Goal: Task Accomplishment & Management: Complete application form

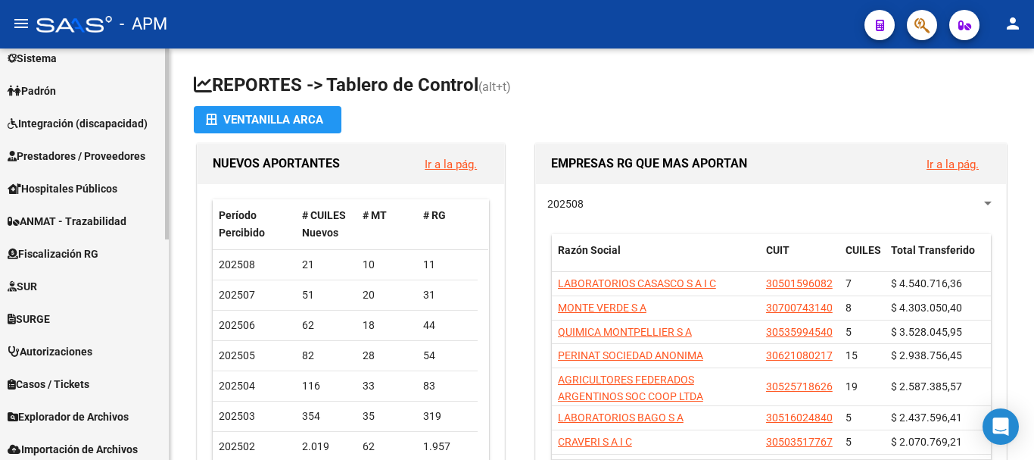
scroll to position [379, 0]
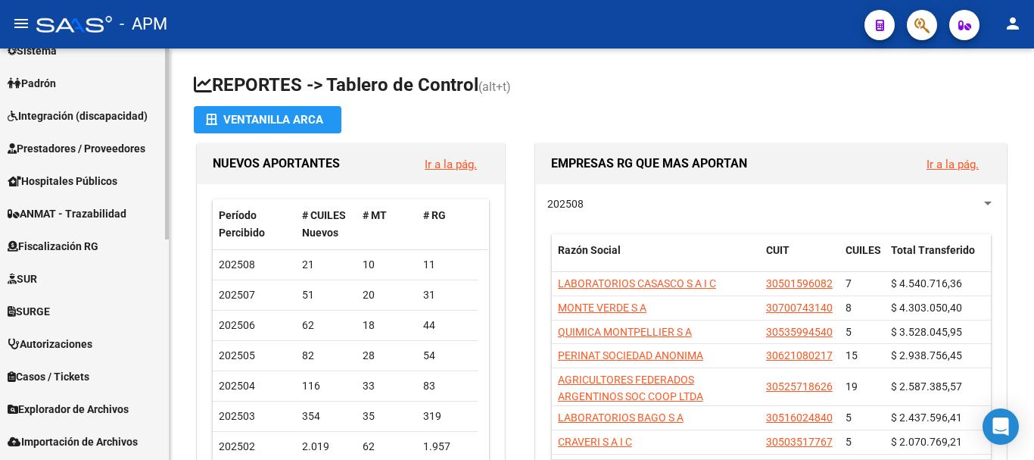
click at [117, 148] on span "Prestadores / Proveedores" at bounding box center [77, 148] width 138 height 17
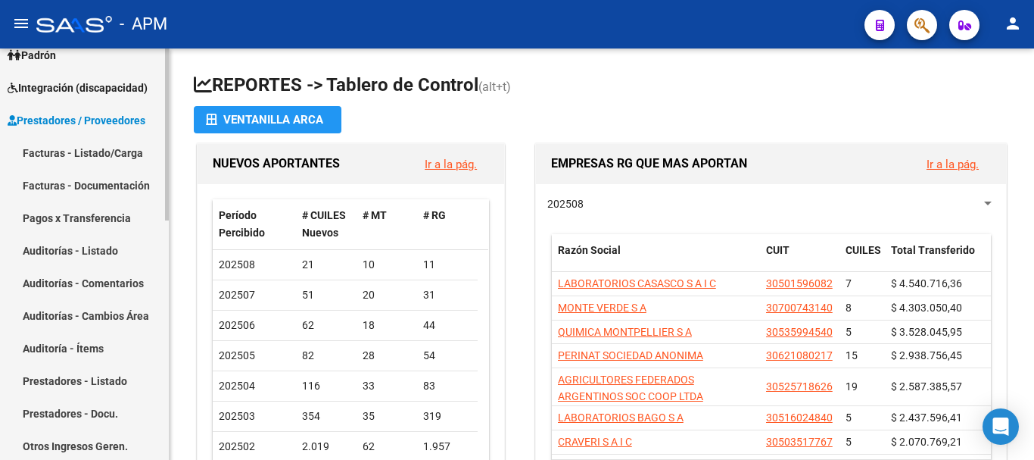
scroll to position [151, 0]
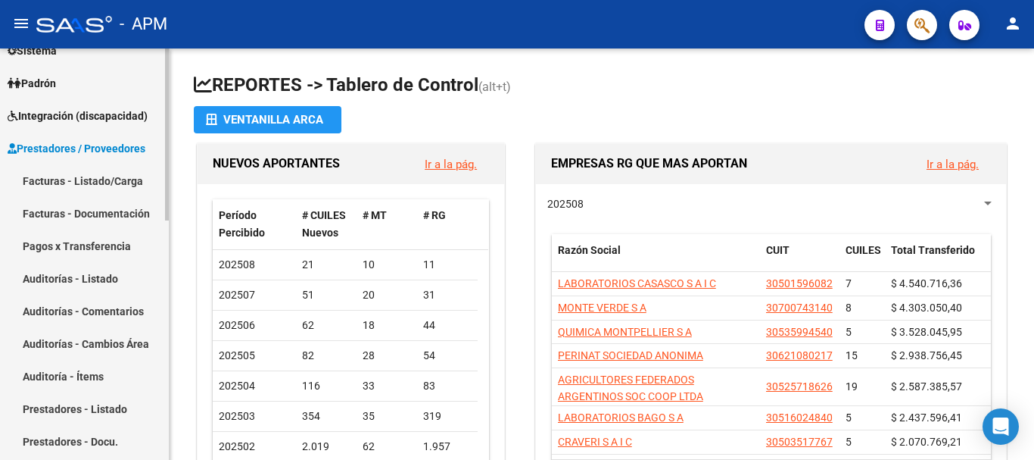
click at [110, 183] on link "Facturas - Listado/Carga" at bounding box center [84, 180] width 169 height 33
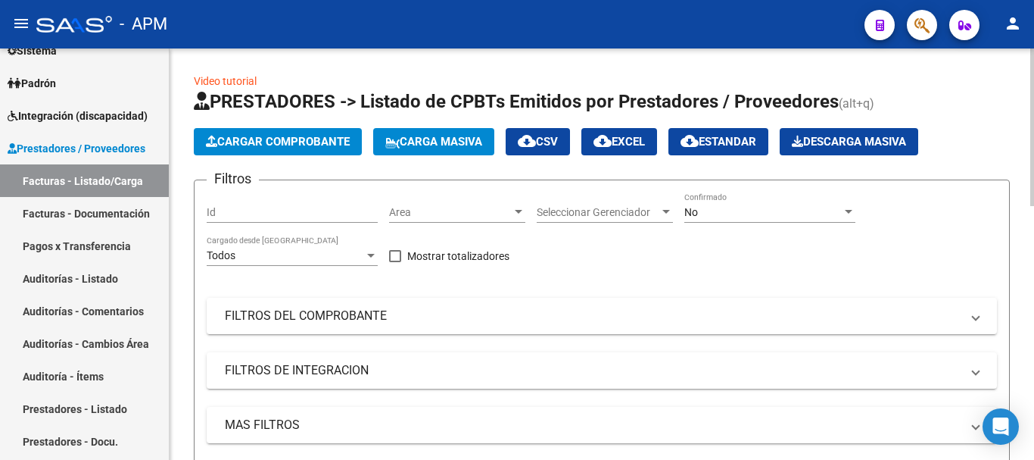
click at [294, 134] on button "Cargar Comprobante" at bounding box center [278, 141] width 168 height 27
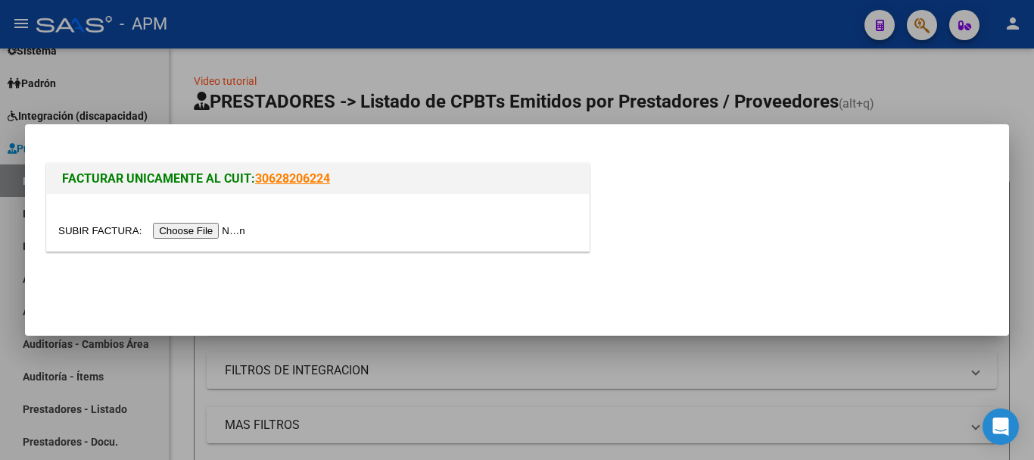
click at [217, 230] on input "file" at bounding box center [154, 231] width 192 height 16
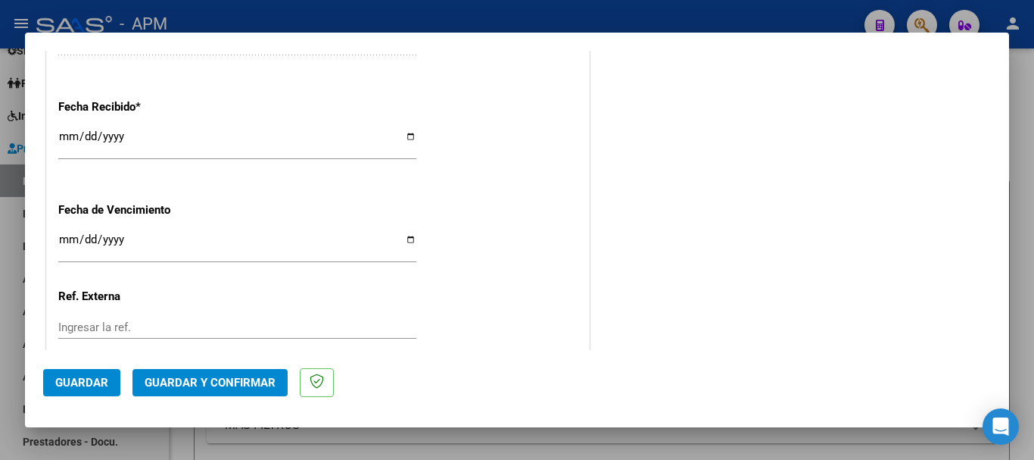
scroll to position [1044, 0]
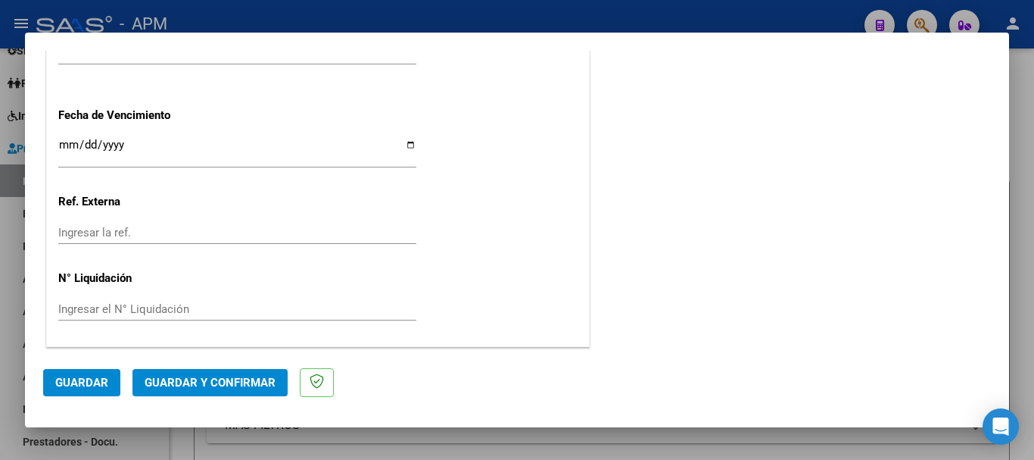
click at [214, 374] on button "Guardar y Confirmar" at bounding box center [210, 382] width 155 height 27
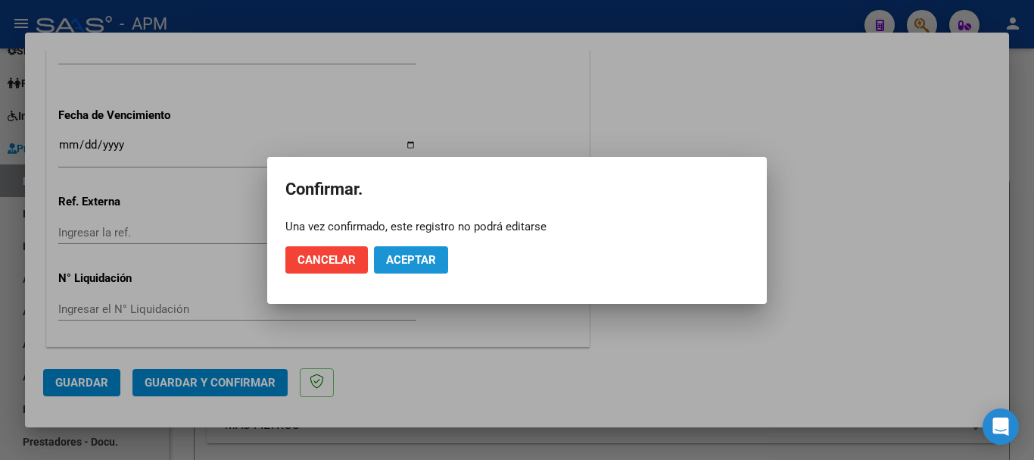
click at [411, 251] on button "Aceptar" at bounding box center [411, 259] width 74 height 27
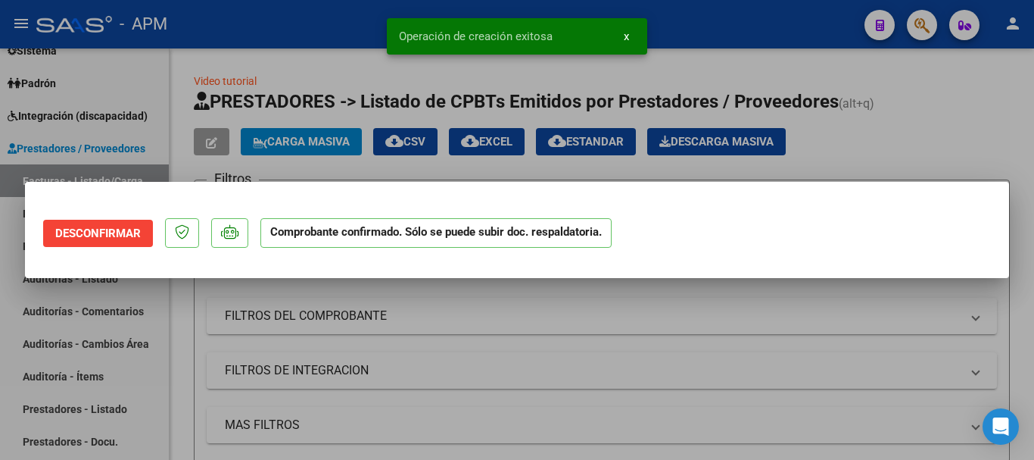
scroll to position [0, 0]
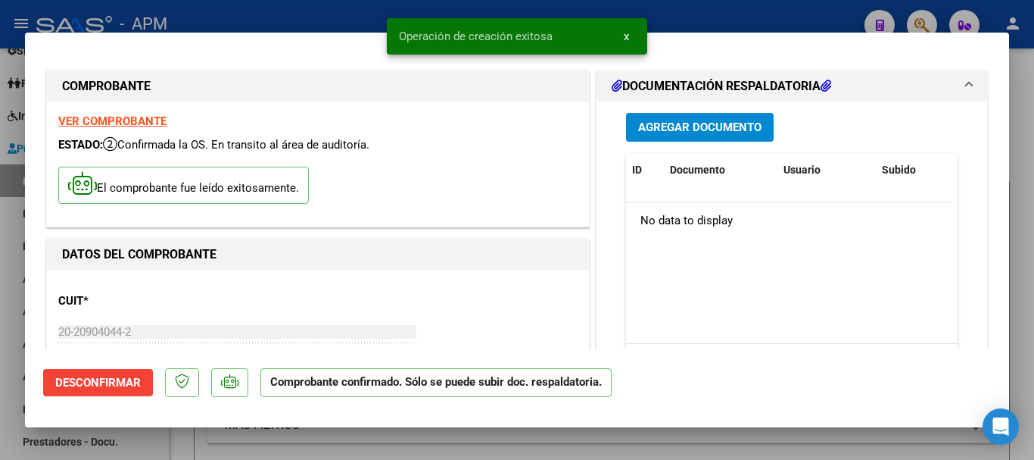
click at [409, 448] on div at bounding box center [517, 230] width 1034 height 460
type input "$ 0,00"
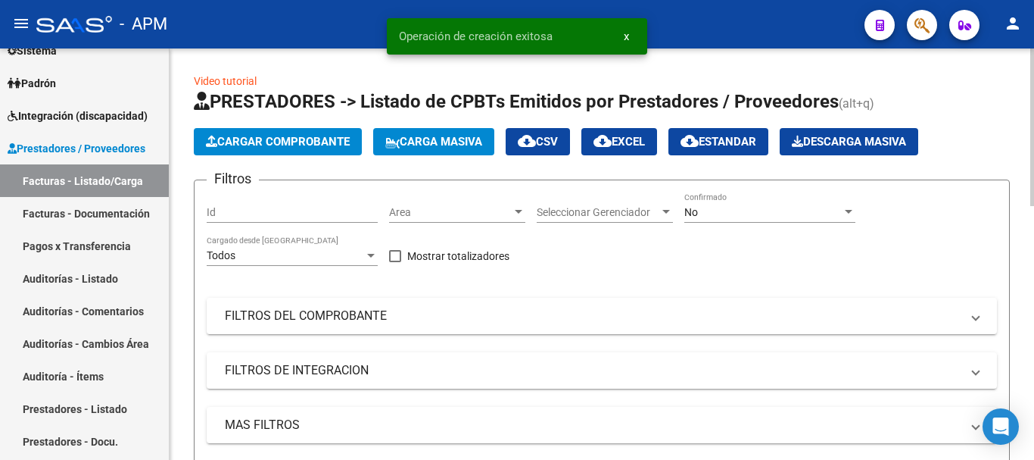
click at [300, 134] on button "Cargar Comprobante" at bounding box center [278, 141] width 168 height 27
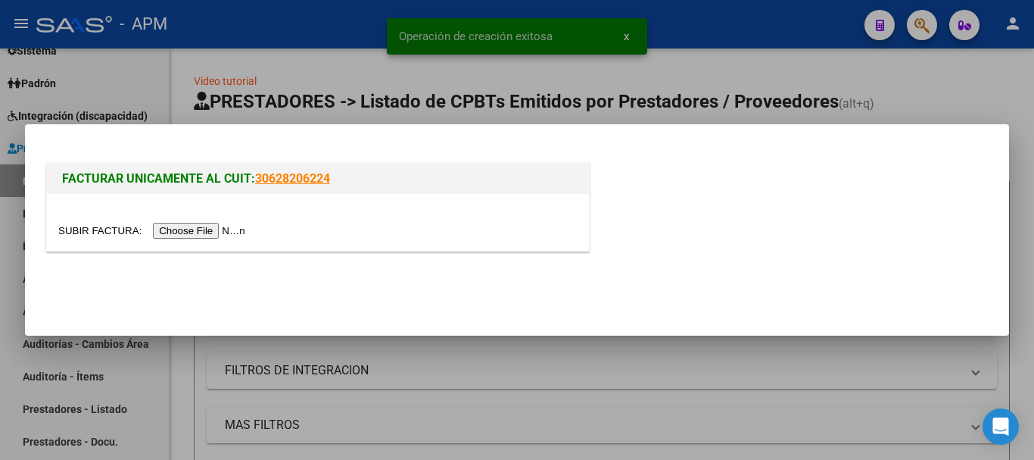
click at [204, 237] on input "file" at bounding box center [154, 231] width 192 height 16
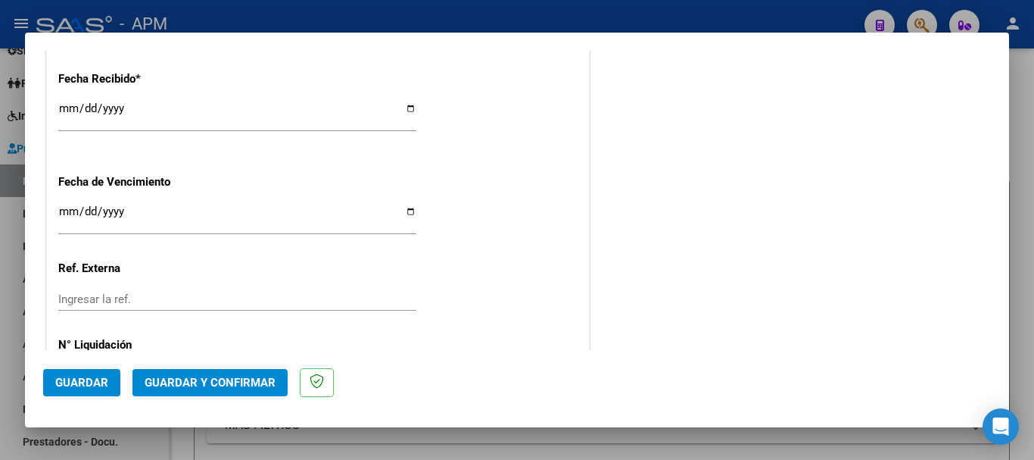
scroll to position [1044, 0]
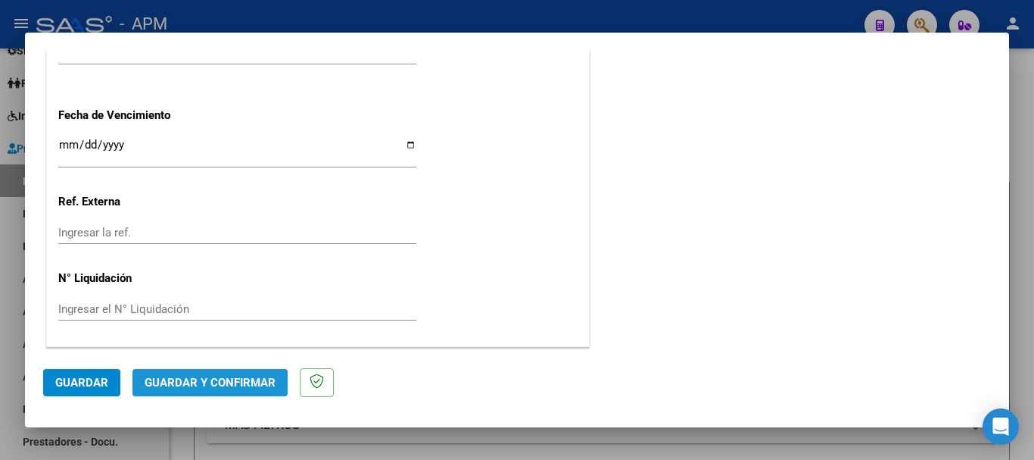
click at [236, 371] on button "Guardar y Confirmar" at bounding box center [210, 382] width 155 height 27
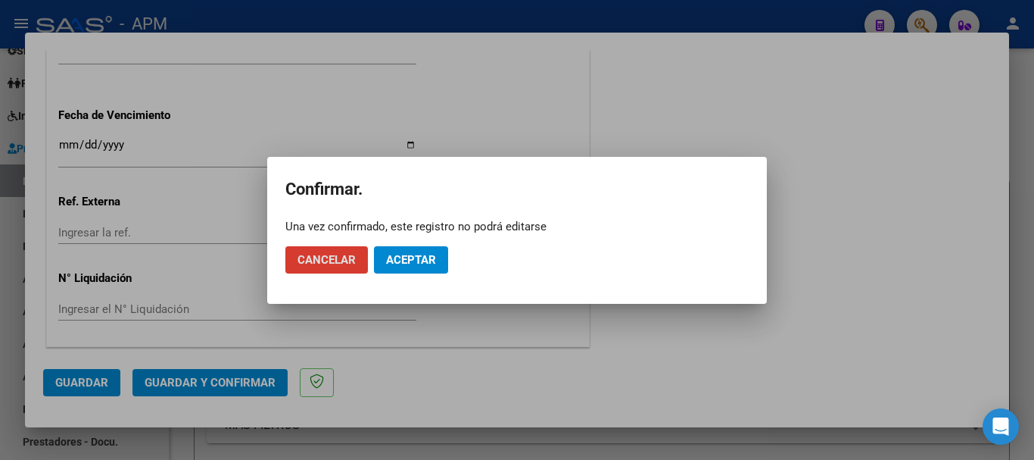
click at [407, 261] on span "Aceptar" at bounding box center [411, 260] width 50 height 14
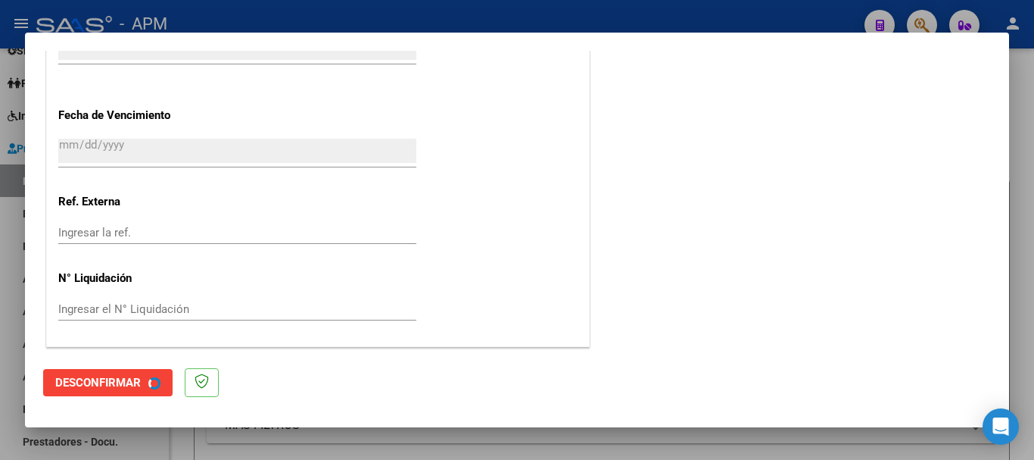
scroll to position [0, 0]
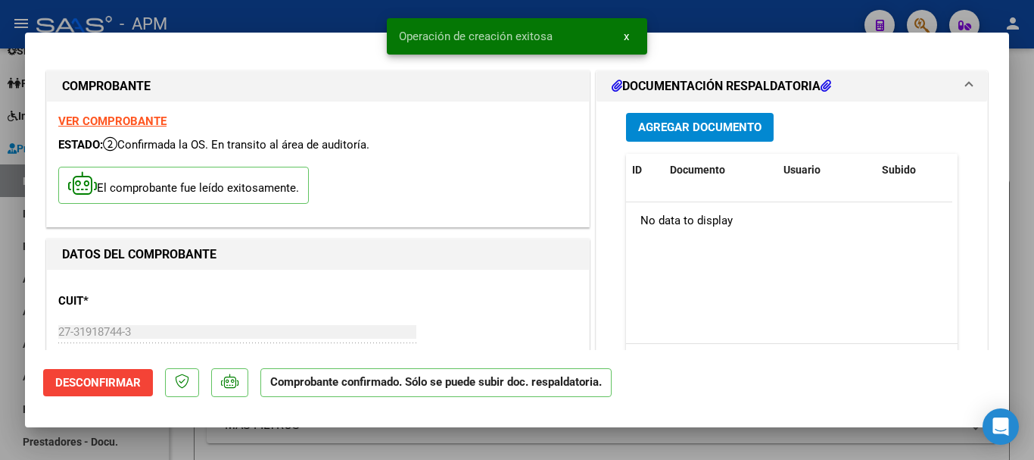
click at [459, 451] on div at bounding box center [517, 230] width 1034 height 460
type input "$ 0,00"
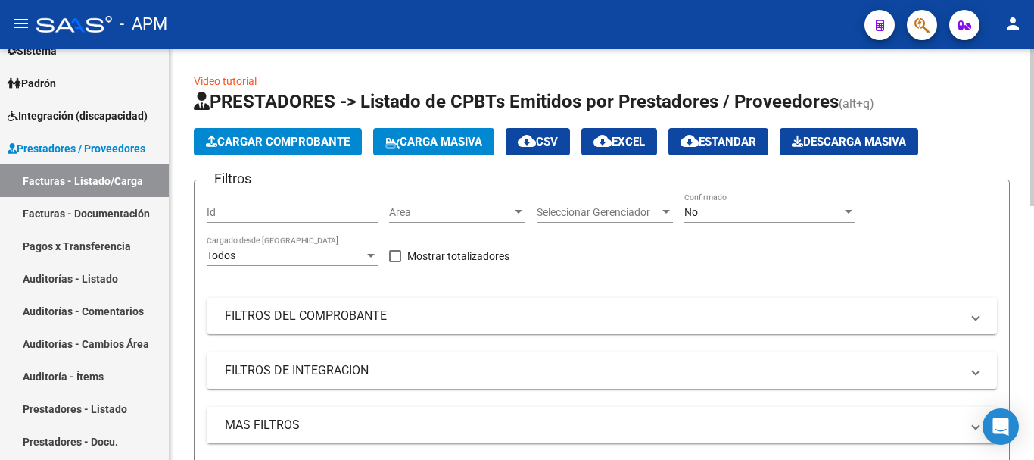
click at [834, 211] on div "No" at bounding box center [764, 212] width 158 height 13
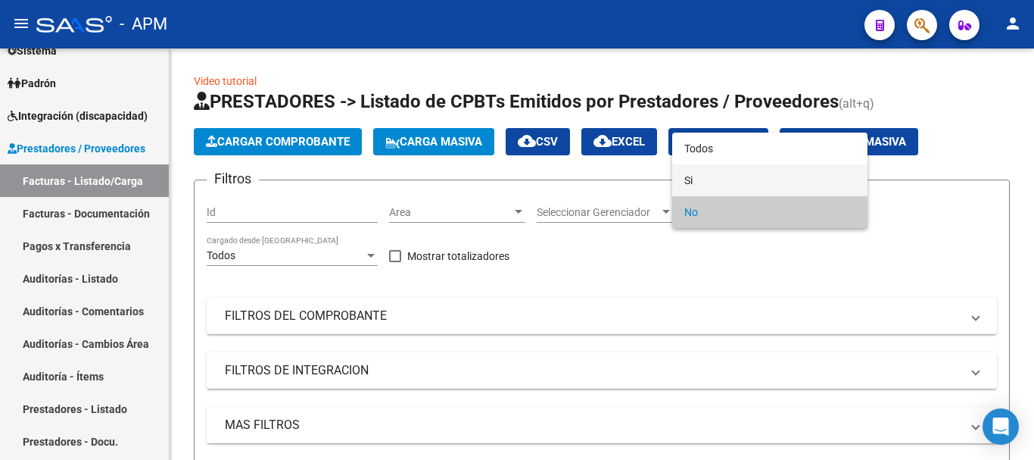
click at [822, 185] on span "Si" at bounding box center [770, 180] width 171 height 32
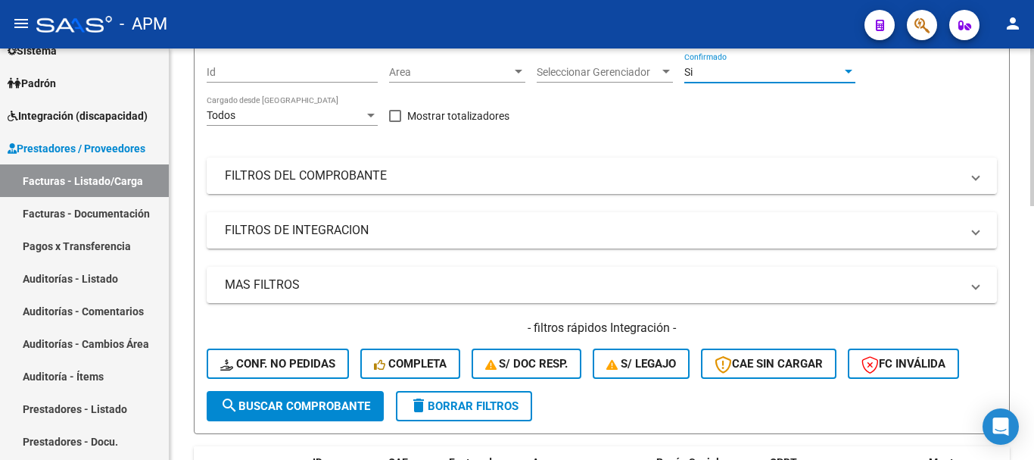
scroll to position [151, 0]
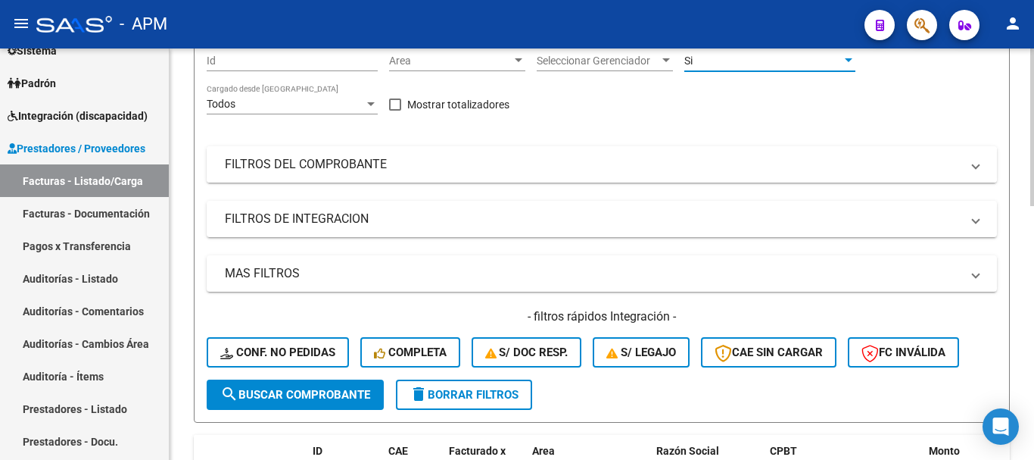
click at [948, 161] on mat-panel-title "FILTROS DEL COMPROBANTE" at bounding box center [593, 164] width 736 height 17
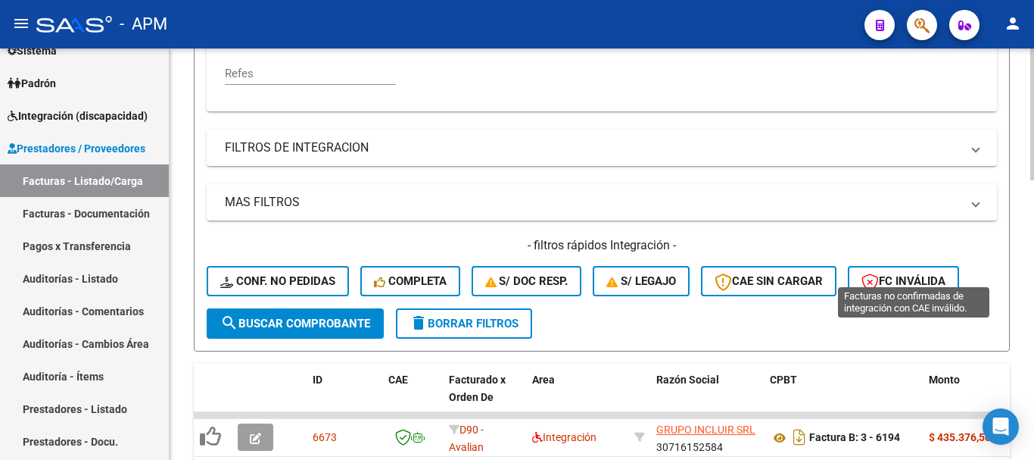
scroll to position [454, 0]
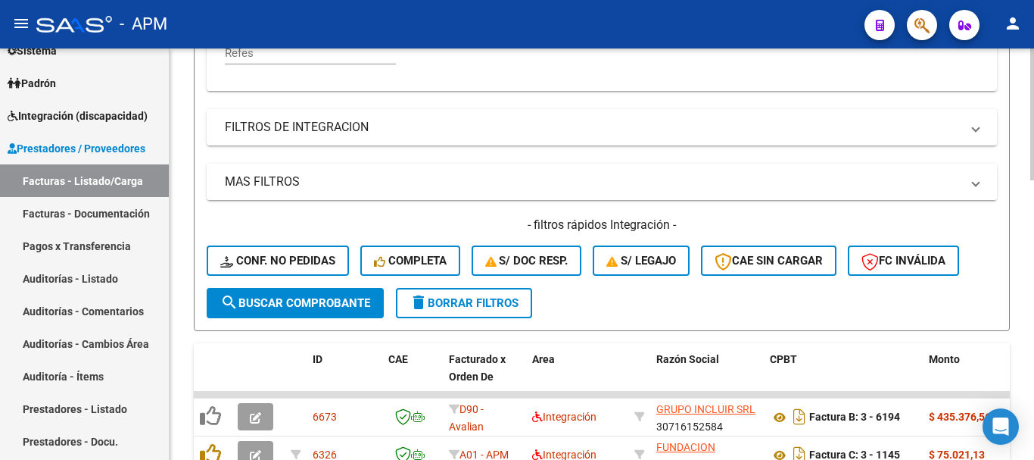
click at [959, 169] on mat-expansion-panel-header "MAS FILTROS" at bounding box center [602, 182] width 791 height 36
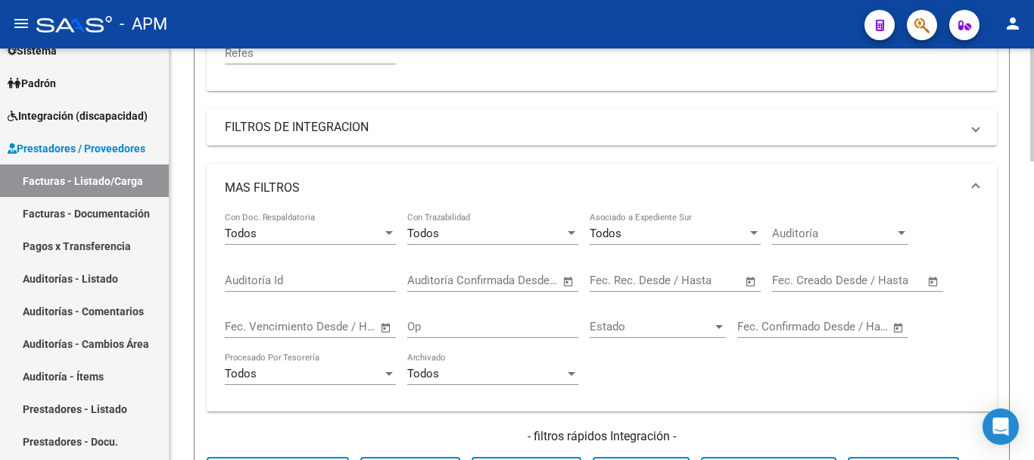
click at [755, 279] on span "Open calendar" at bounding box center [751, 281] width 36 height 36
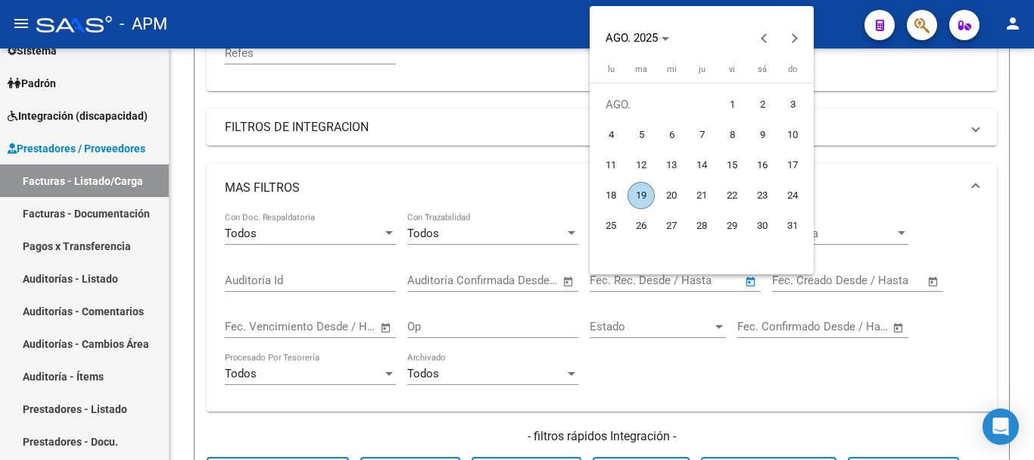
click at [638, 197] on span "19" at bounding box center [641, 195] width 27 height 27
type input "[DATE]"
click at [638, 197] on span "19" at bounding box center [641, 195] width 27 height 27
type input "[DATE]"
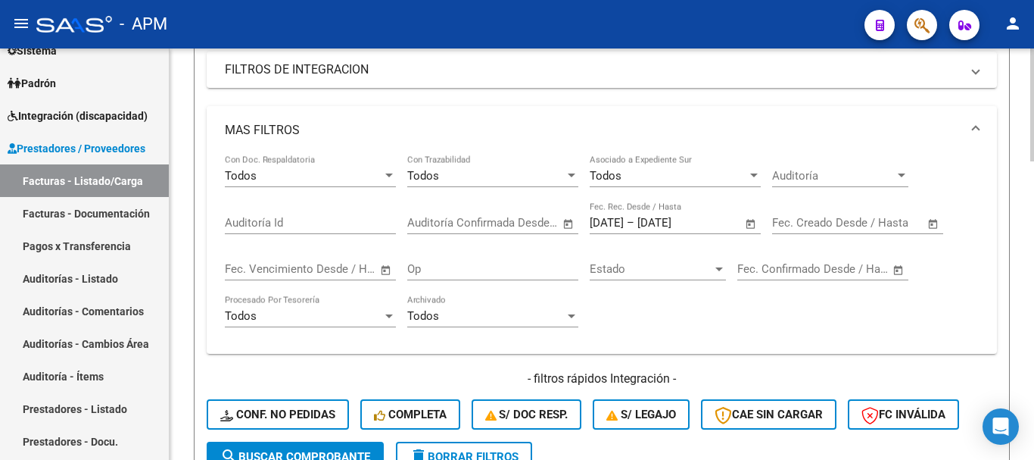
scroll to position [682, 0]
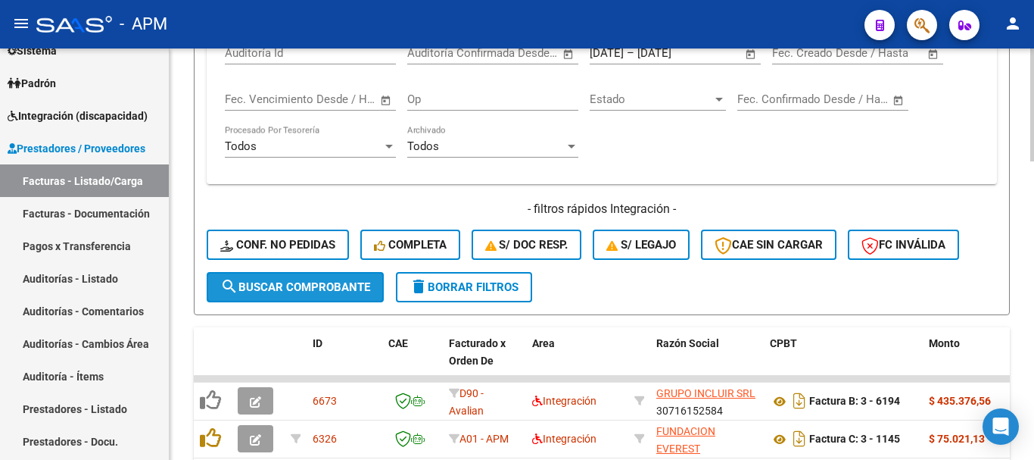
click at [317, 277] on button "search Buscar Comprobante" at bounding box center [295, 287] width 177 height 30
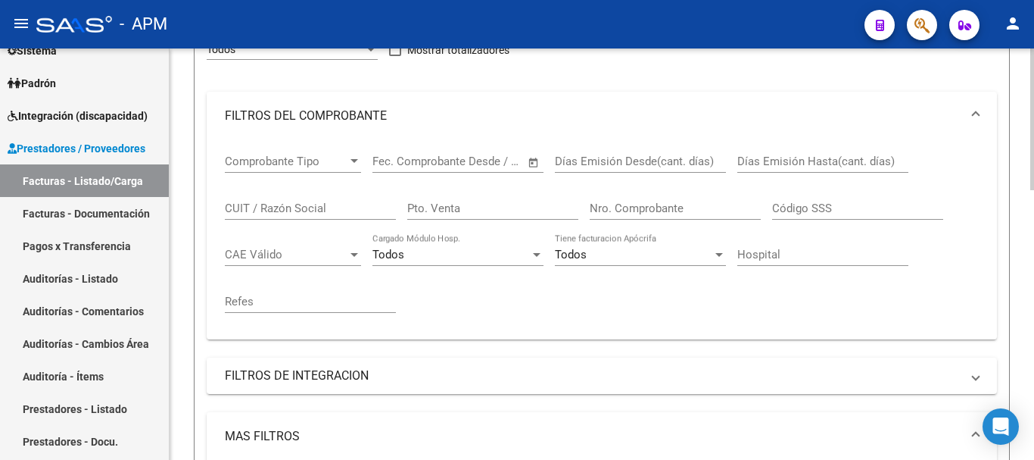
scroll to position [0, 0]
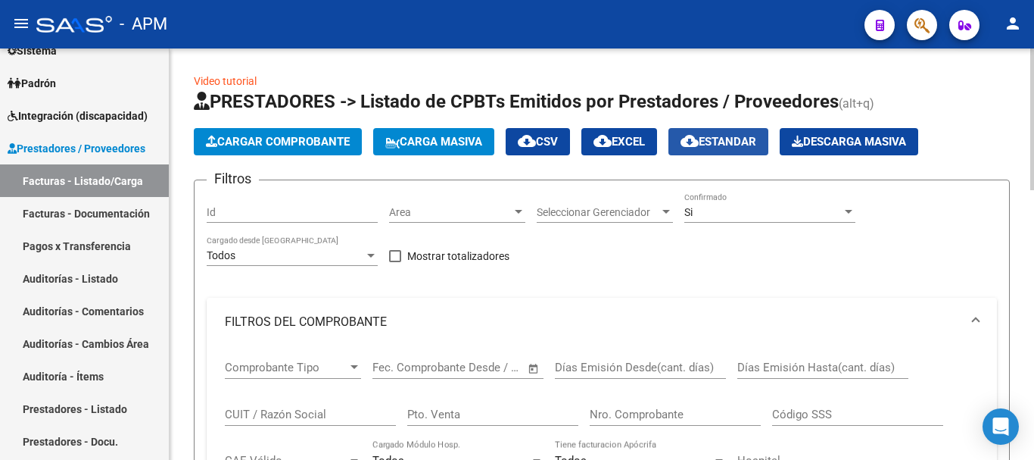
click at [756, 143] on span "cloud_download Estandar" at bounding box center [719, 142] width 76 height 14
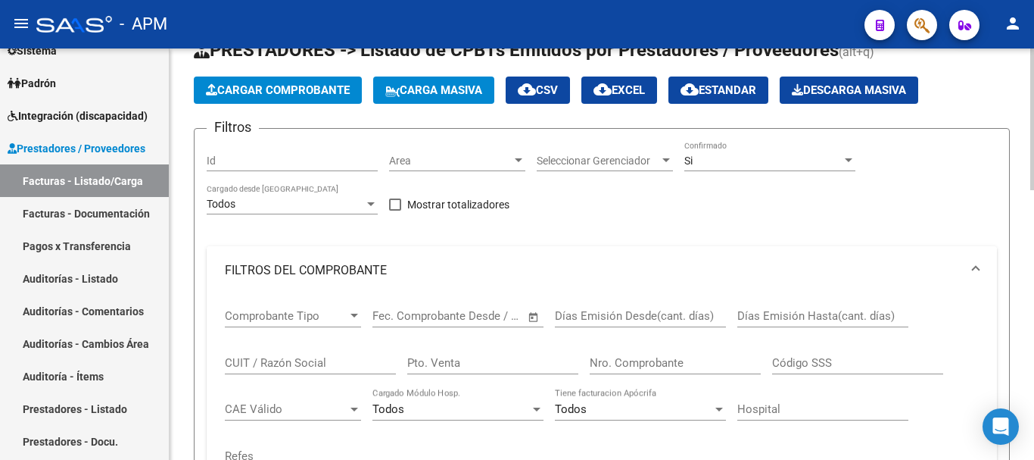
scroll to position [76, 0]
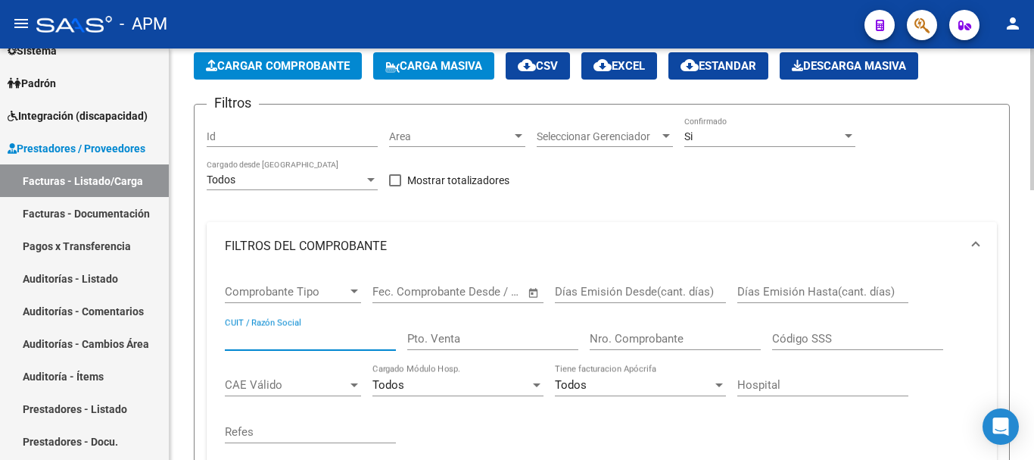
click at [290, 336] on input "CUIT / Razón Social" at bounding box center [310, 339] width 171 height 14
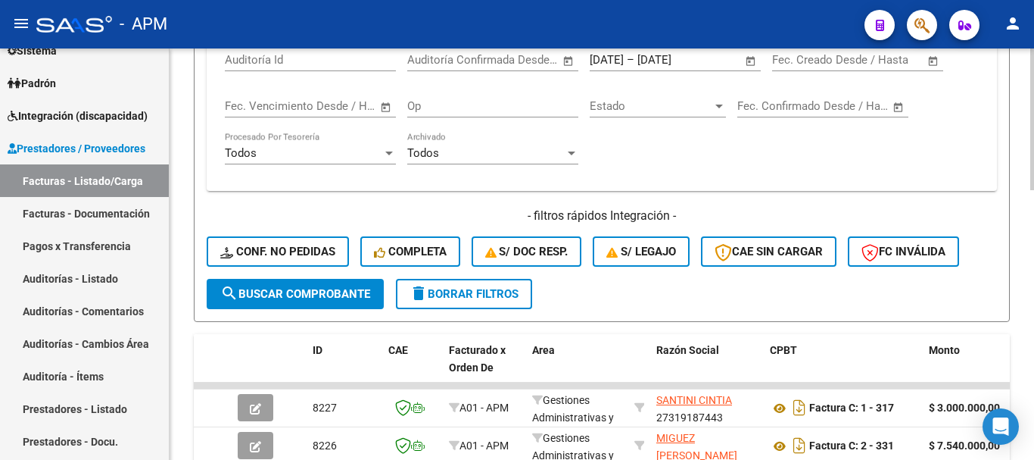
scroll to position [682, 0]
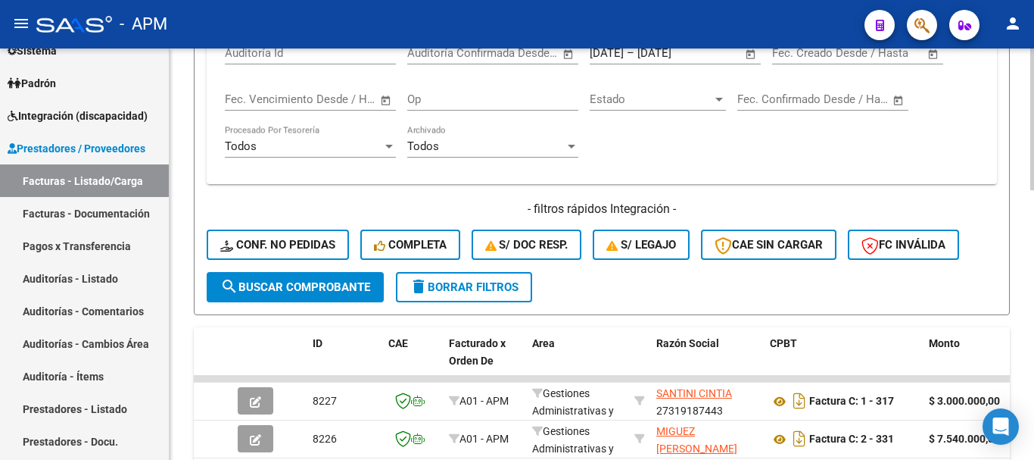
click at [308, 287] on span "search Buscar Comprobante" at bounding box center [295, 287] width 150 height 14
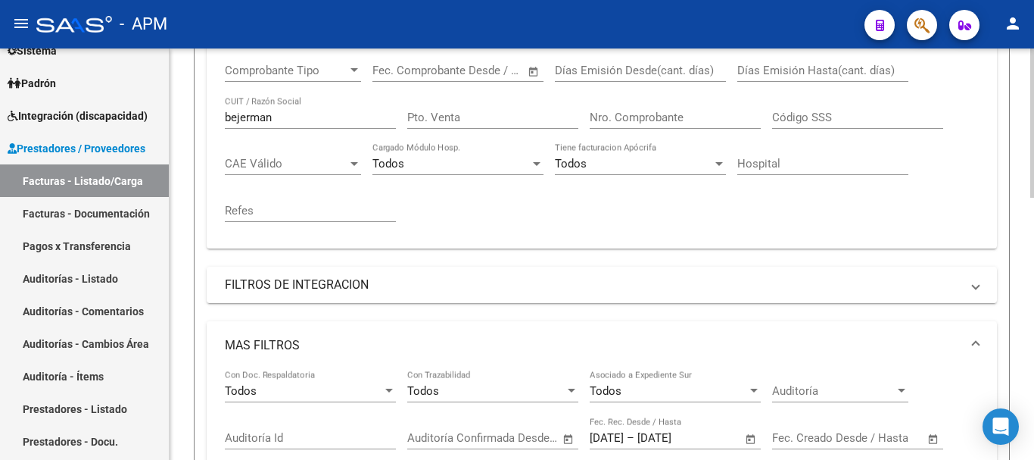
scroll to position [192, 0]
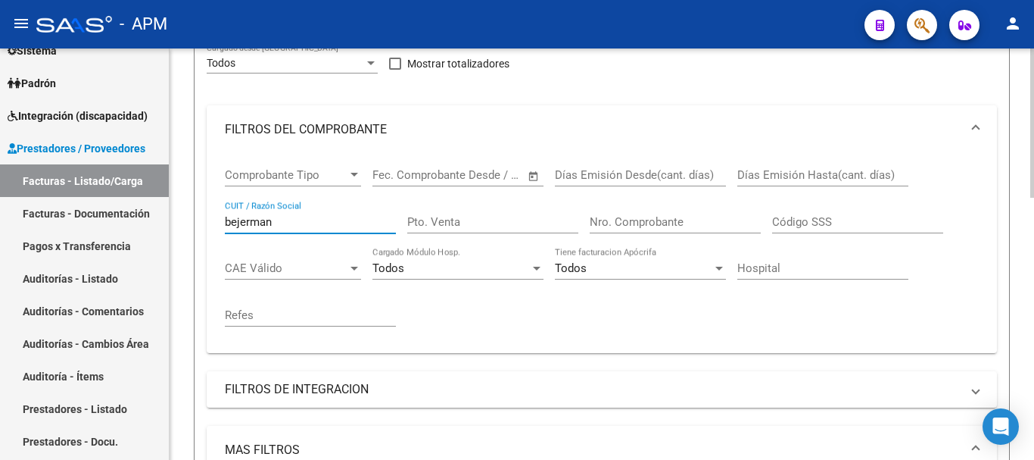
click at [226, 223] on input "bejerman" at bounding box center [310, 222] width 171 height 14
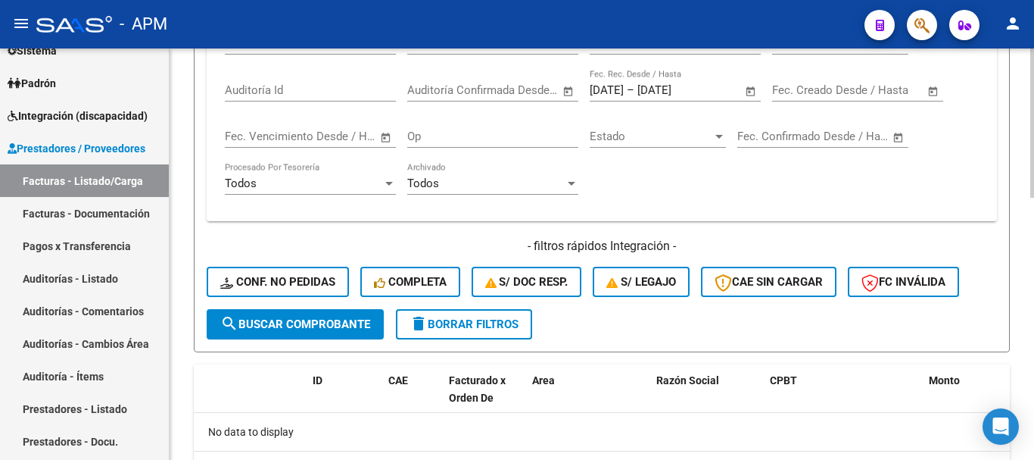
scroll to position [647, 0]
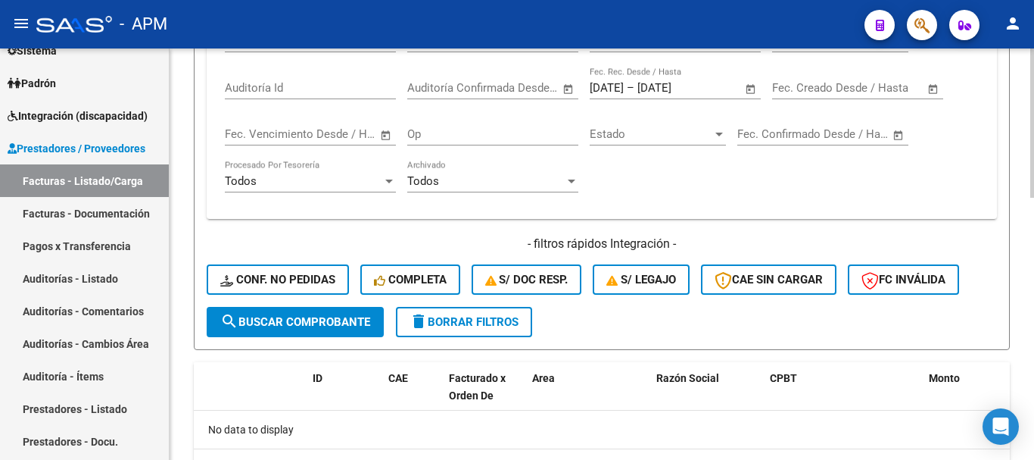
click at [307, 322] on span "search Buscar Comprobante" at bounding box center [295, 322] width 150 height 14
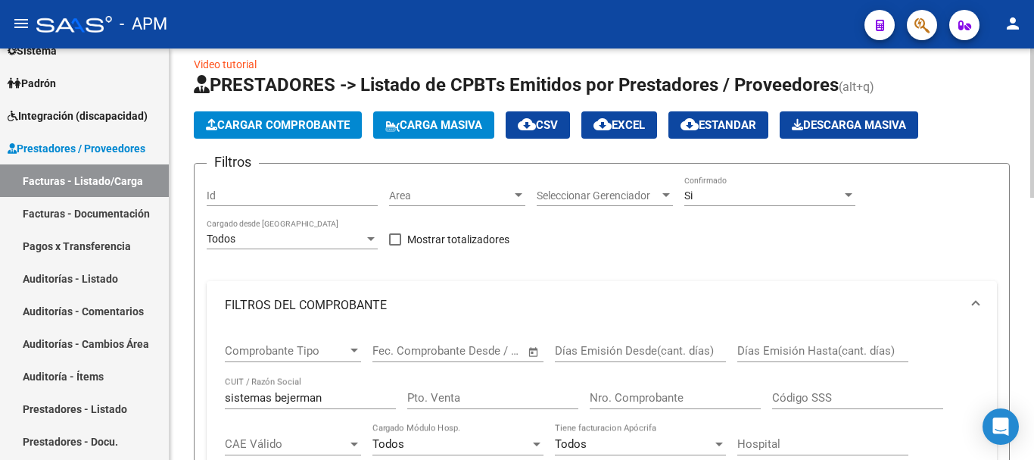
scroll to position [0, 0]
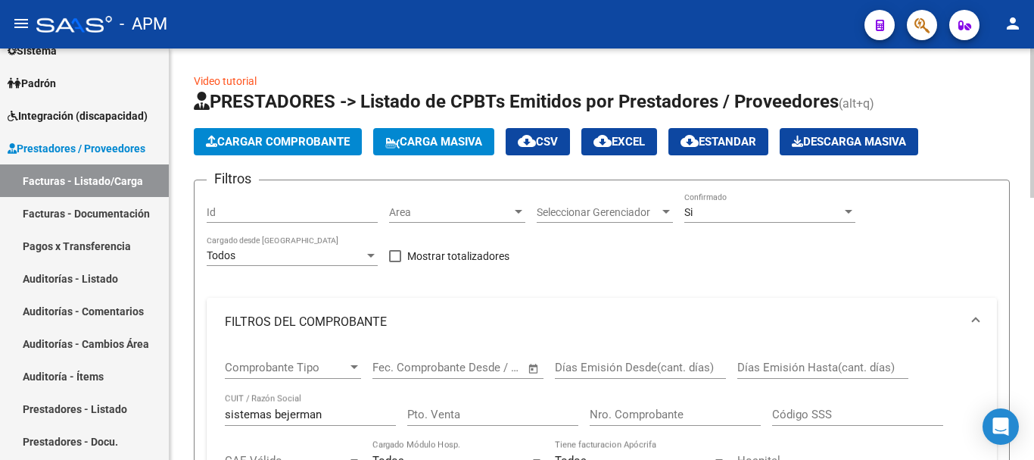
click at [792, 218] on div "Si" at bounding box center [764, 212] width 158 height 13
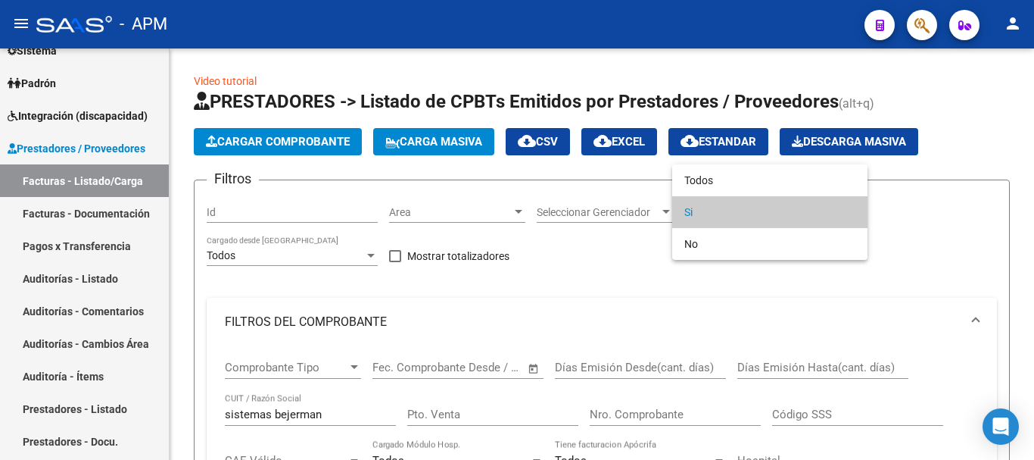
click at [719, 217] on span "Si" at bounding box center [770, 212] width 171 height 32
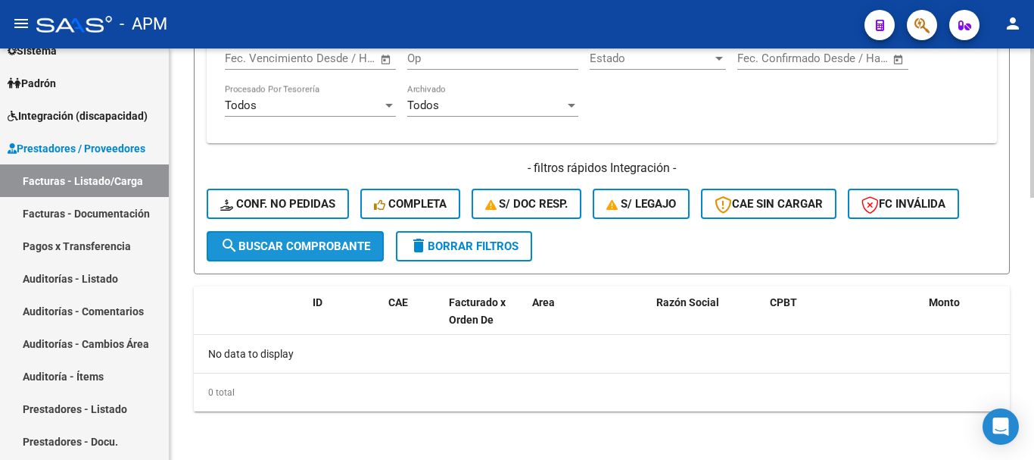
click at [323, 243] on span "search Buscar Comprobante" at bounding box center [295, 246] width 150 height 14
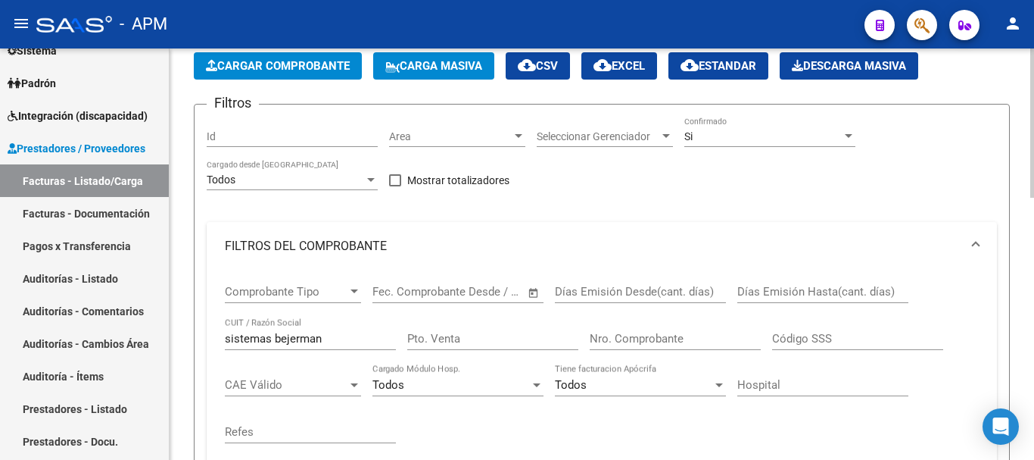
scroll to position [227, 0]
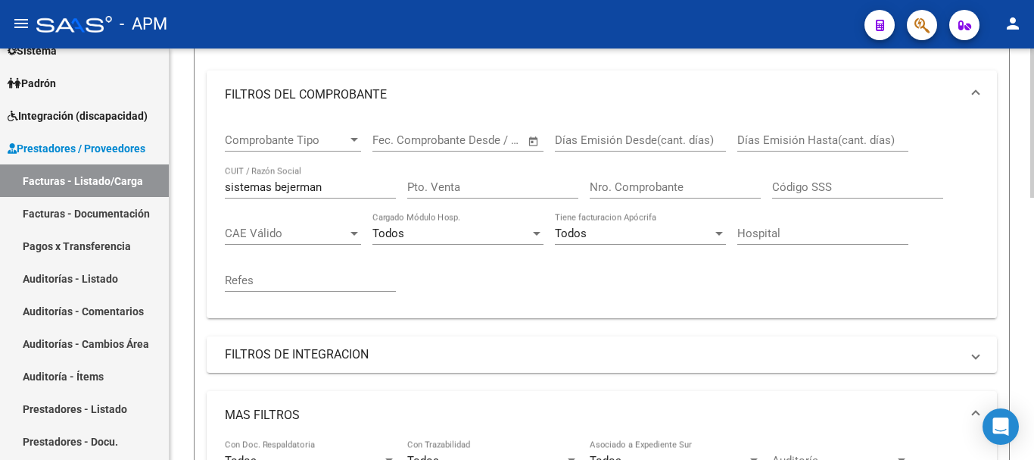
click at [346, 192] on input "sistemas bejerman" at bounding box center [310, 187] width 171 height 14
type input "s"
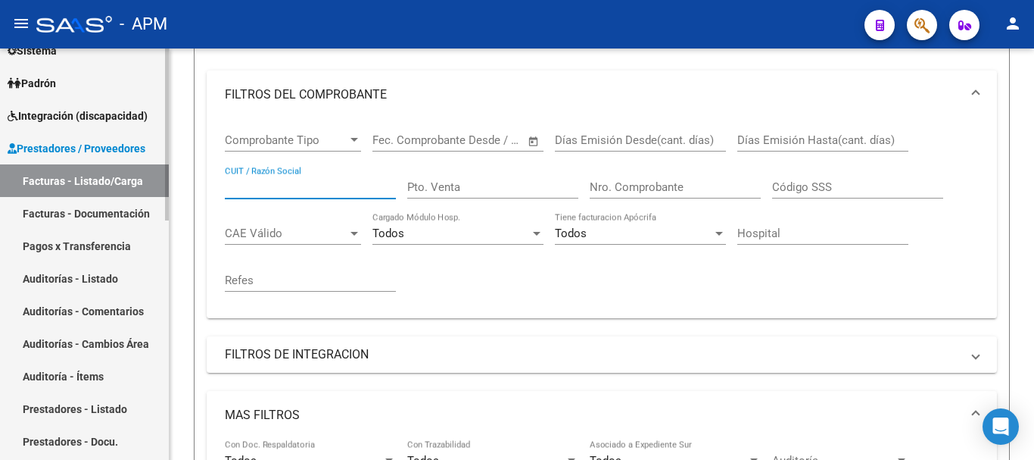
click at [92, 175] on link "Facturas - Listado/Carga" at bounding box center [84, 180] width 169 height 33
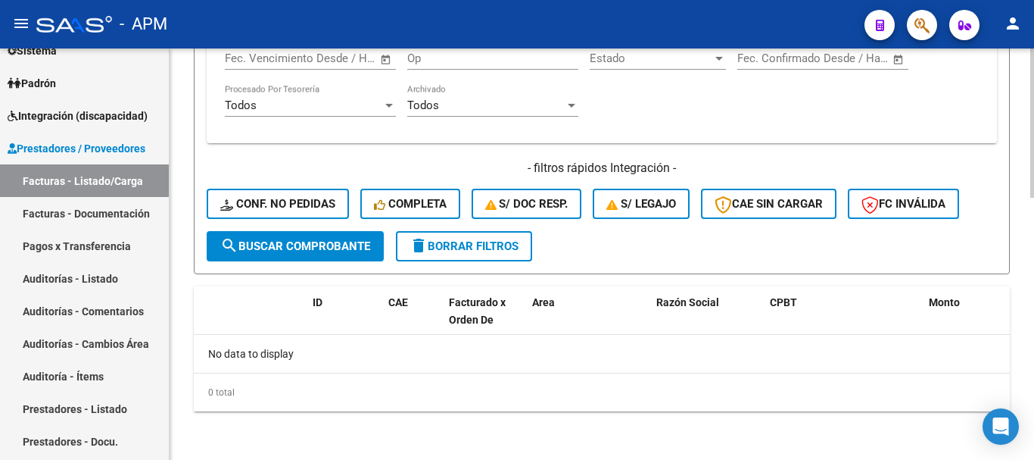
click at [433, 253] on button "delete Borrar Filtros" at bounding box center [464, 246] width 136 height 30
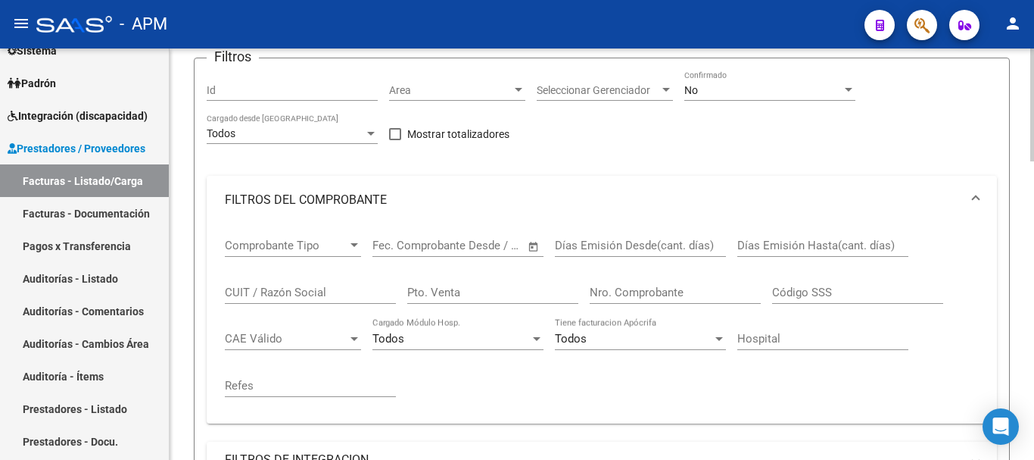
scroll to position [117, 0]
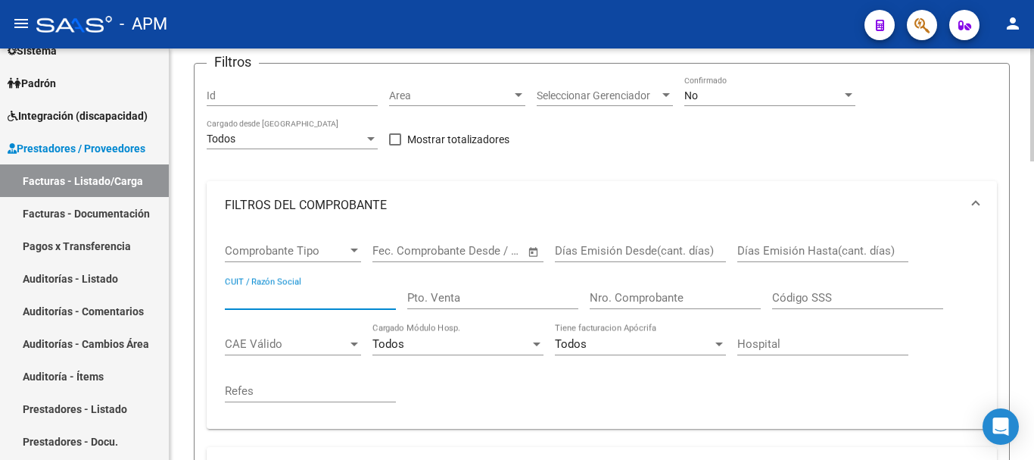
click at [284, 301] on input "CUIT / Razón Social" at bounding box center [310, 298] width 171 height 14
type input "sistemas bejerman"
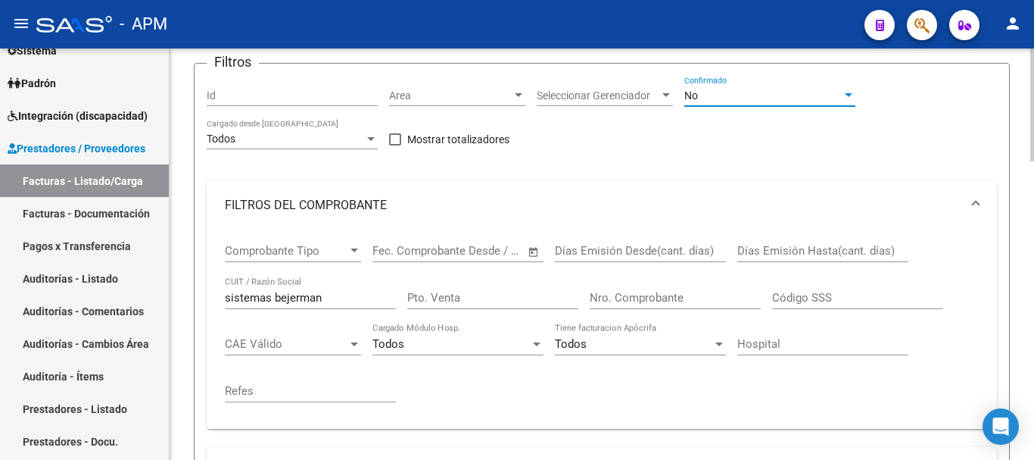
click at [838, 98] on div "No" at bounding box center [764, 95] width 158 height 13
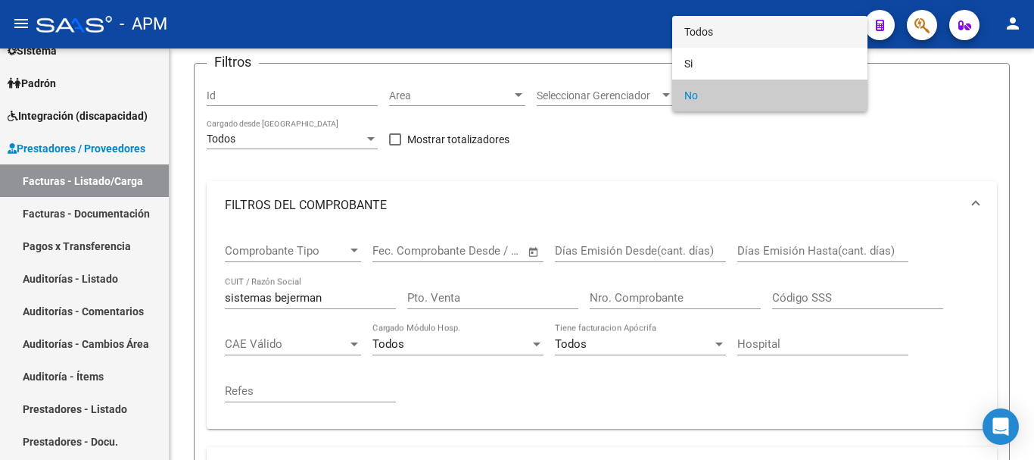
click at [763, 38] on span "Todos" at bounding box center [770, 32] width 171 height 32
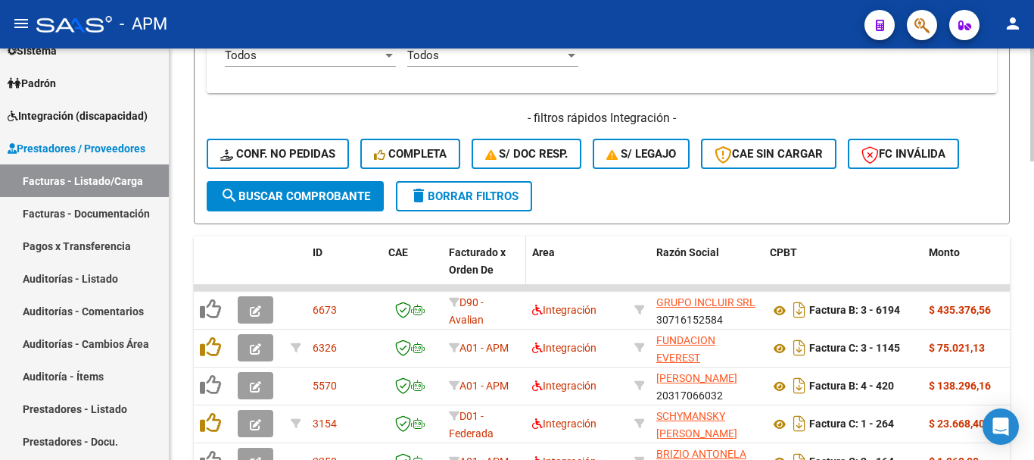
scroll to position [798, 0]
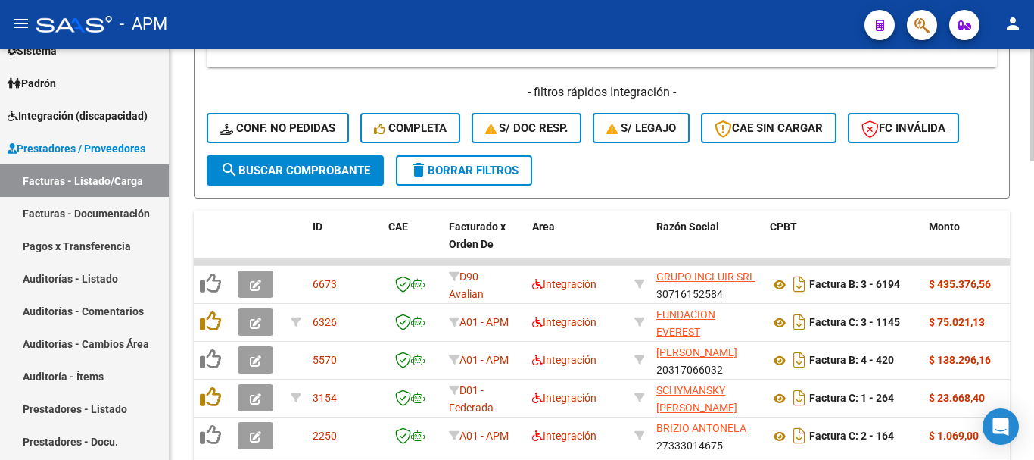
click at [337, 168] on span "search Buscar Comprobante" at bounding box center [295, 171] width 150 height 14
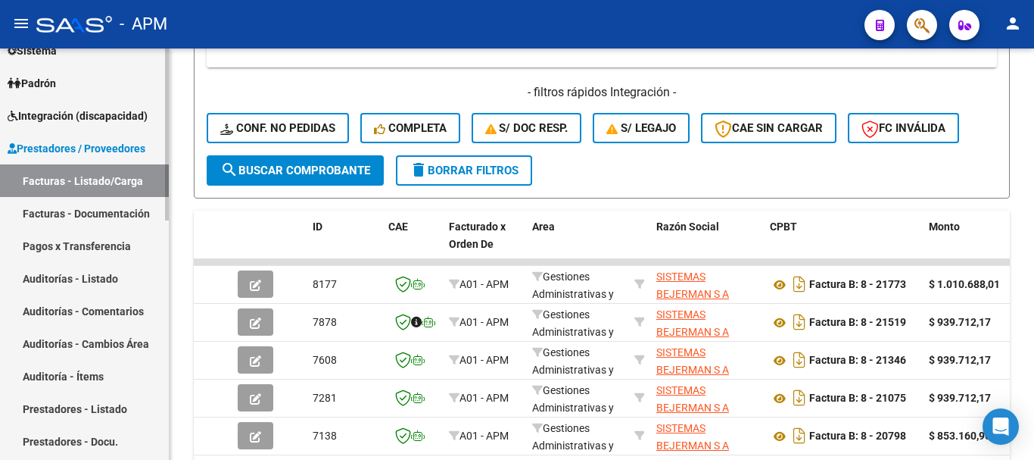
click at [118, 175] on link "Facturas - Listado/Carga" at bounding box center [84, 180] width 169 height 33
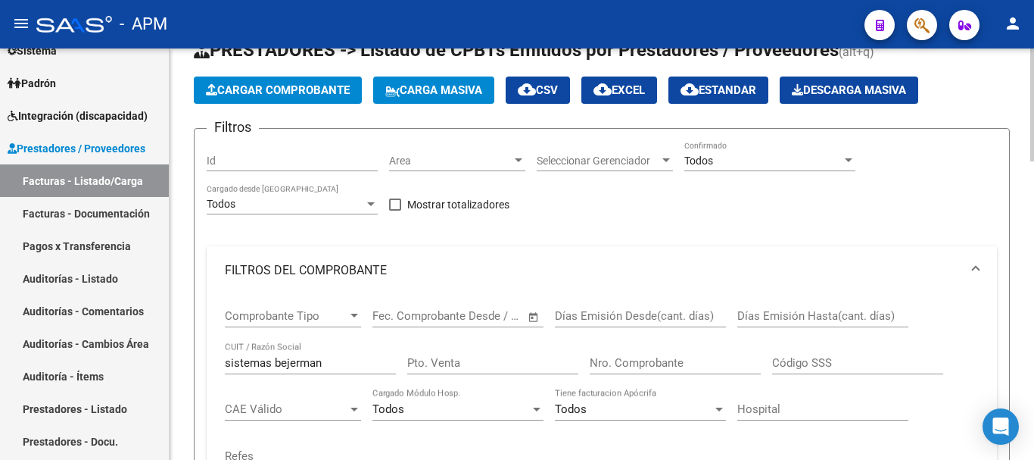
scroll to position [0, 0]
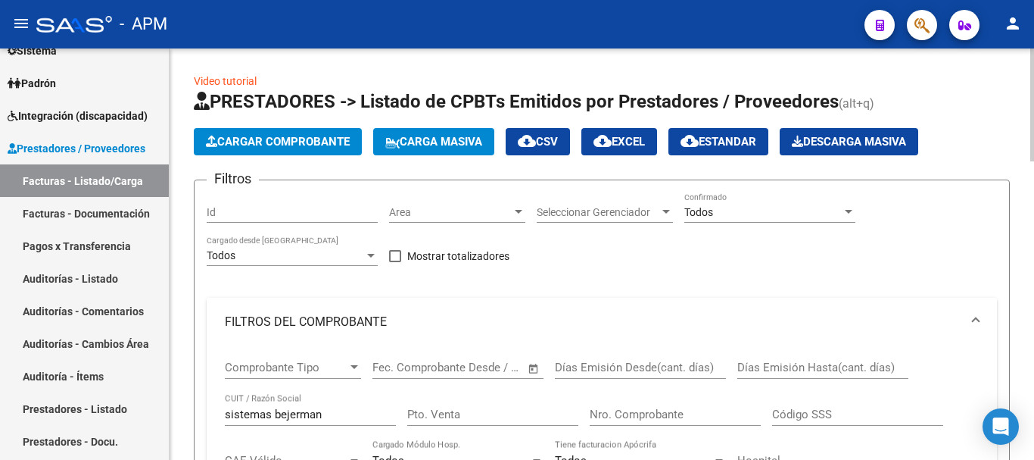
click at [295, 131] on button "Cargar Comprobante" at bounding box center [278, 141] width 168 height 27
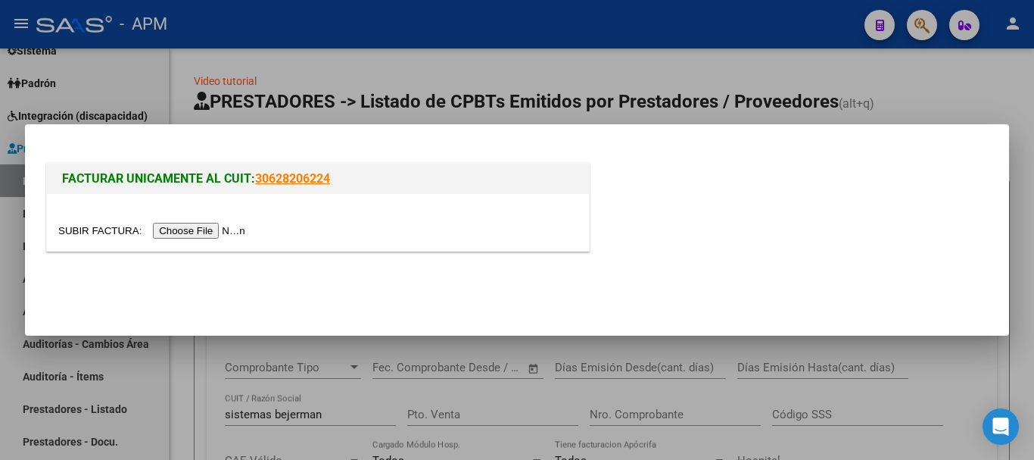
click at [220, 224] on input "file" at bounding box center [154, 231] width 192 height 16
click at [491, 382] on div at bounding box center [517, 230] width 1034 height 460
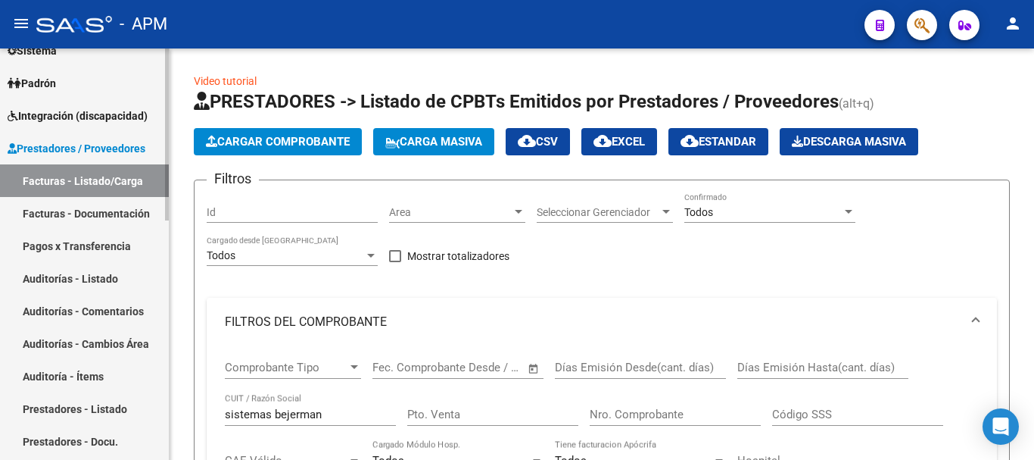
click at [92, 176] on link "Facturas - Listado/Carga" at bounding box center [84, 180] width 169 height 33
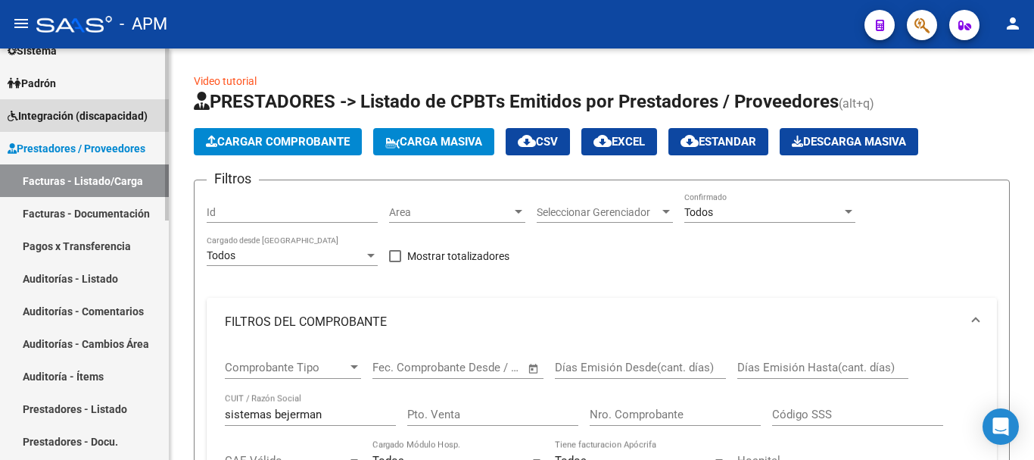
click at [68, 115] on span "Integración (discapacidad)" at bounding box center [78, 116] width 140 height 17
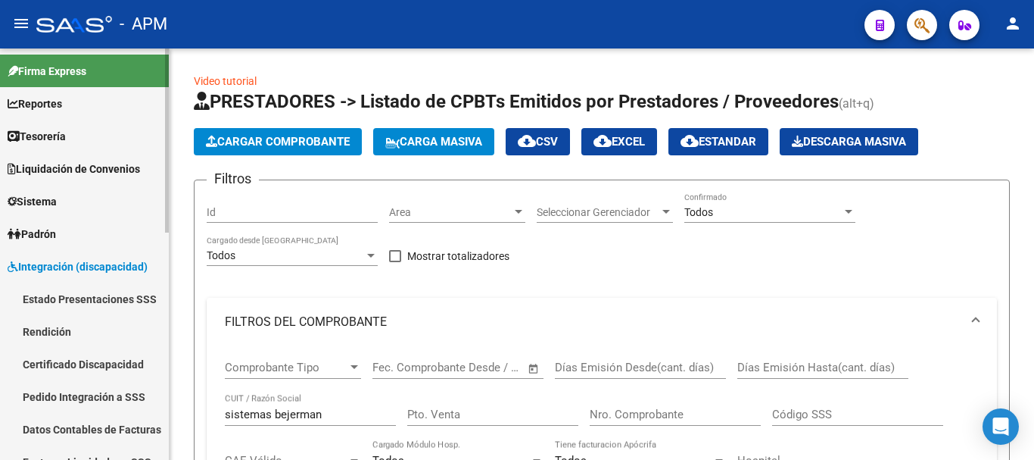
click at [86, 92] on link "Reportes" at bounding box center [84, 103] width 169 height 33
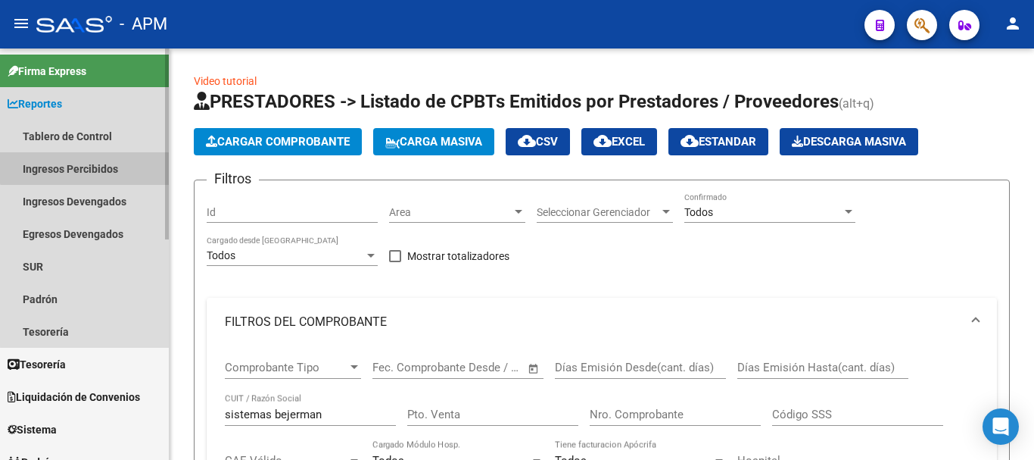
click at [95, 160] on link "Ingresos Percibidos" at bounding box center [84, 168] width 169 height 33
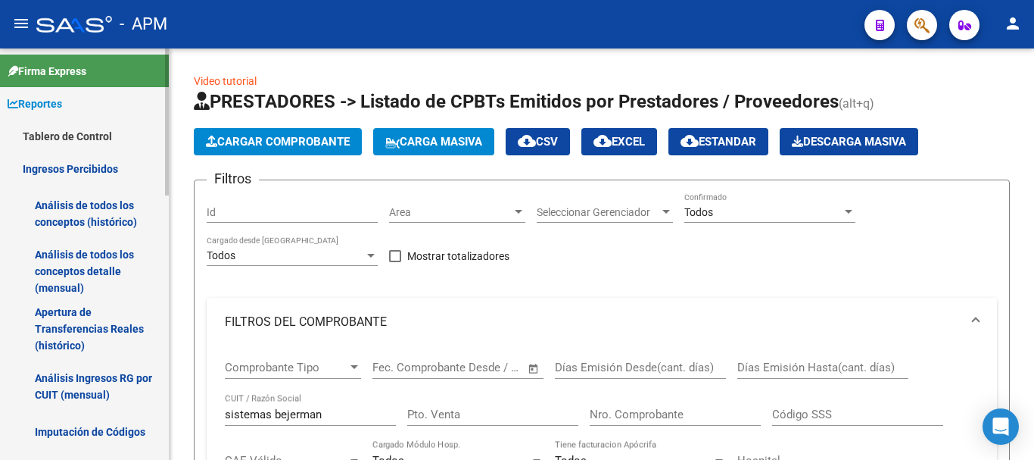
click at [108, 254] on link "Análisis de todos los conceptos detalle (mensual)" at bounding box center [84, 271] width 169 height 58
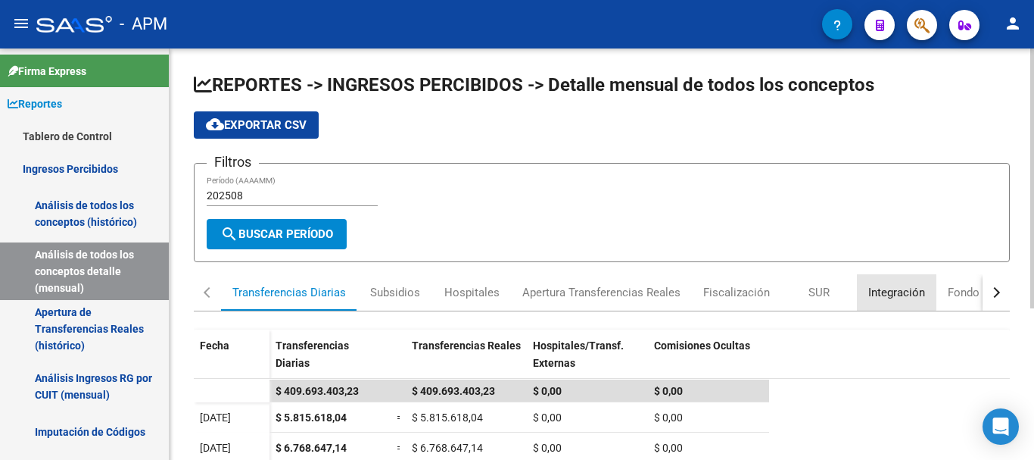
click at [880, 289] on div "Integración" at bounding box center [897, 292] width 57 height 17
